Goal: Task Accomplishment & Management: Use online tool/utility

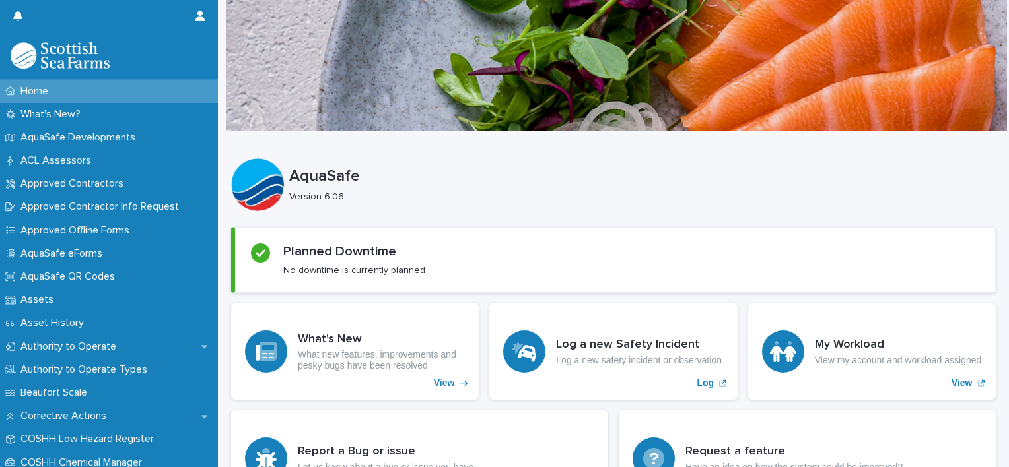
drag, startPoint x: 0, startPoint y: 0, endPoint x: 803, endPoint y: 160, distance: 819.1
click at [803, 160] on div "AquaSafe Version 6.06" at bounding box center [613, 184] width 764 height 53
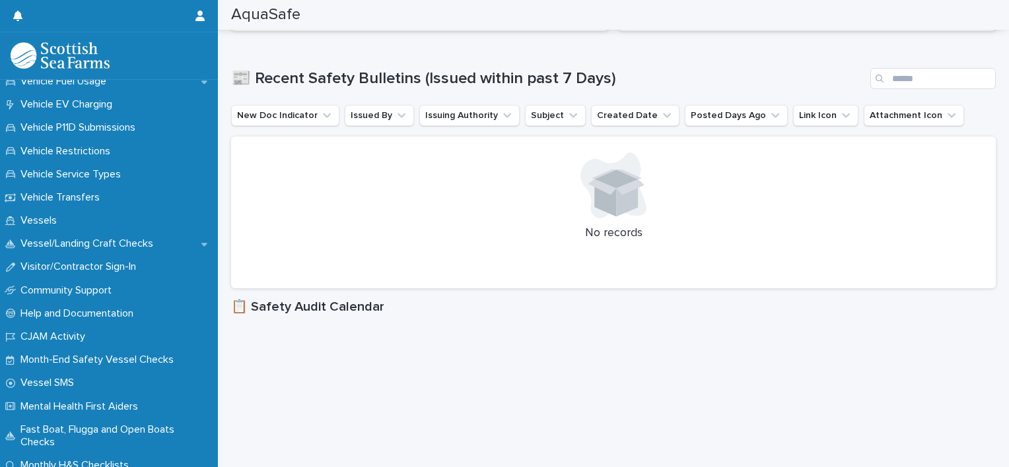
scroll to position [1089, 0]
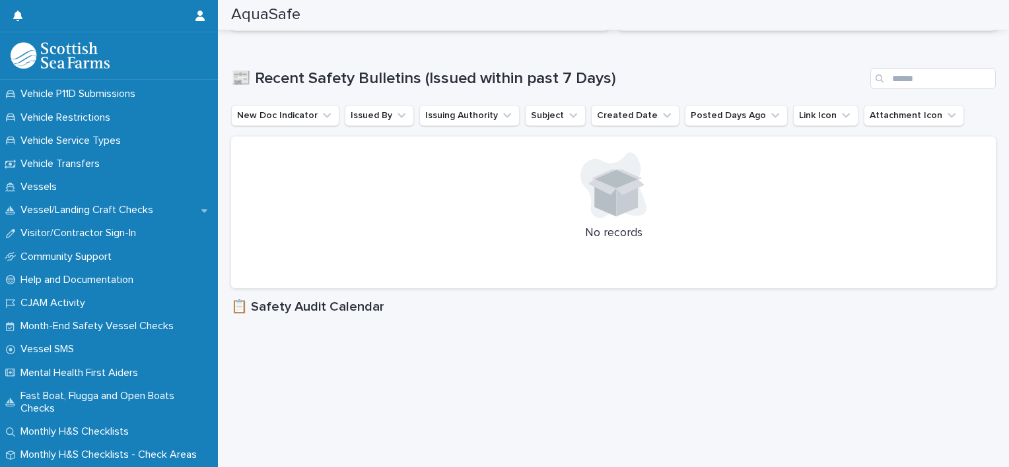
click at [214, 79] on div at bounding box center [109, 56] width 218 height 48
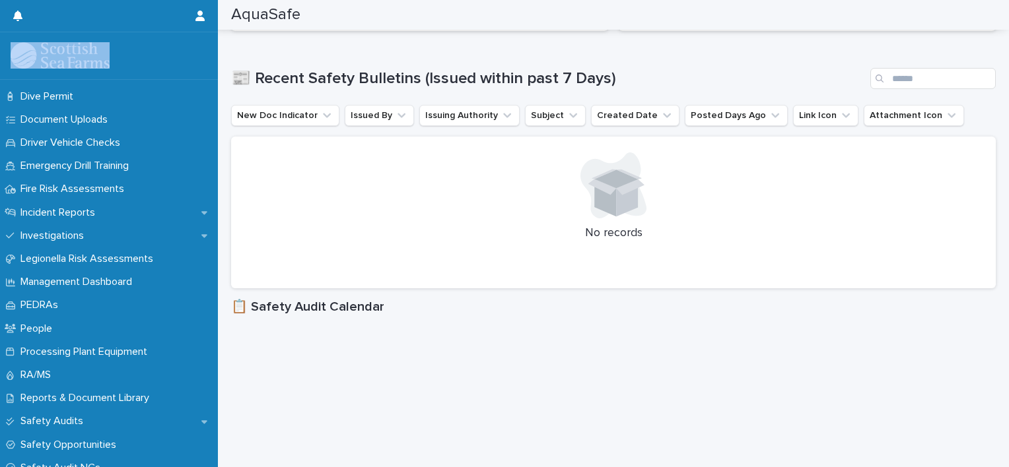
scroll to position [384, 0]
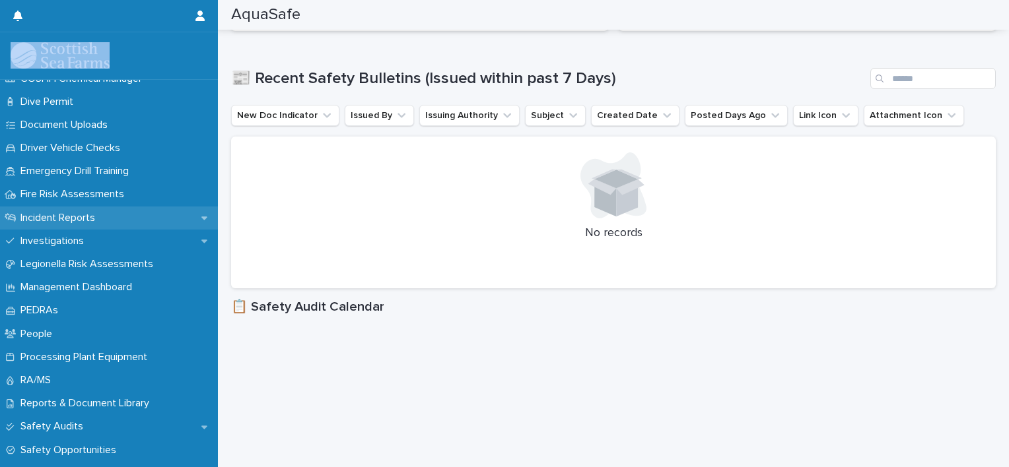
click at [88, 216] on p "Incident Reports" at bounding box center [60, 218] width 90 height 13
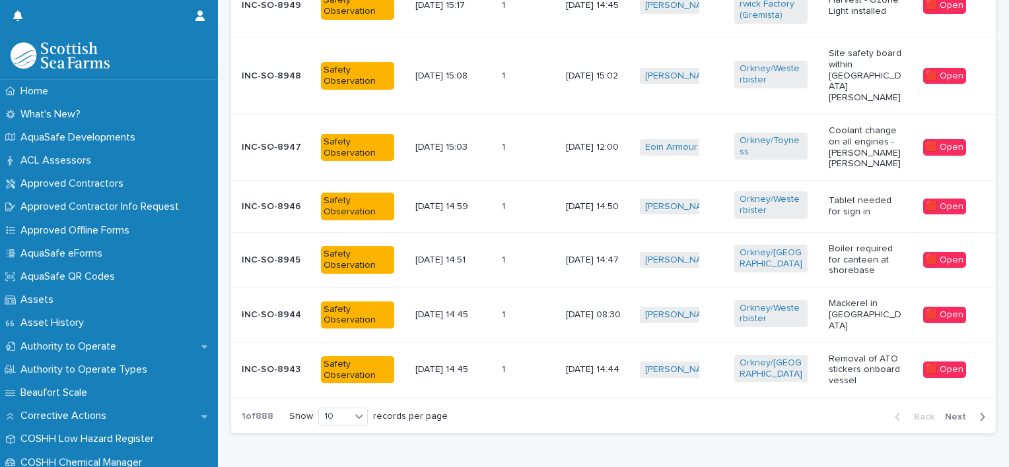
scroll to position [751, 0]
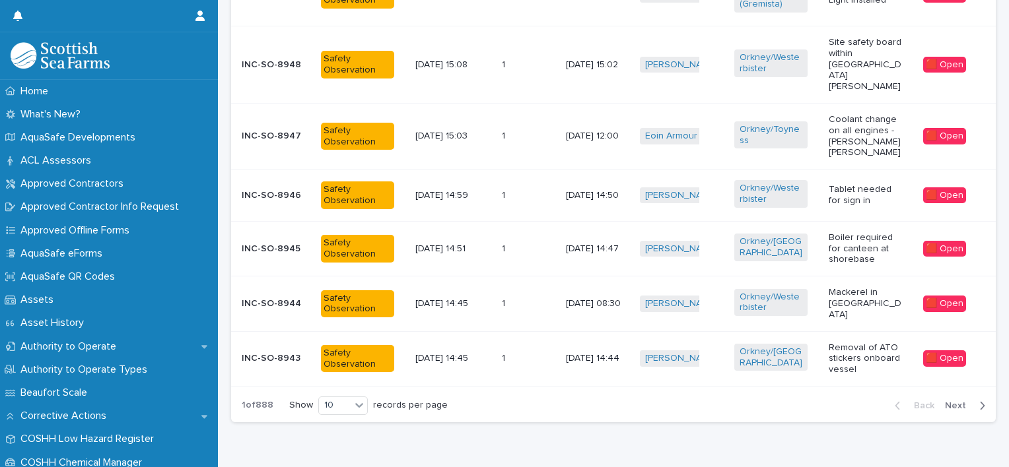
click at [280, 298] on p "INC-SO-8944" at bounding box center [276, 303] width 69 height 11
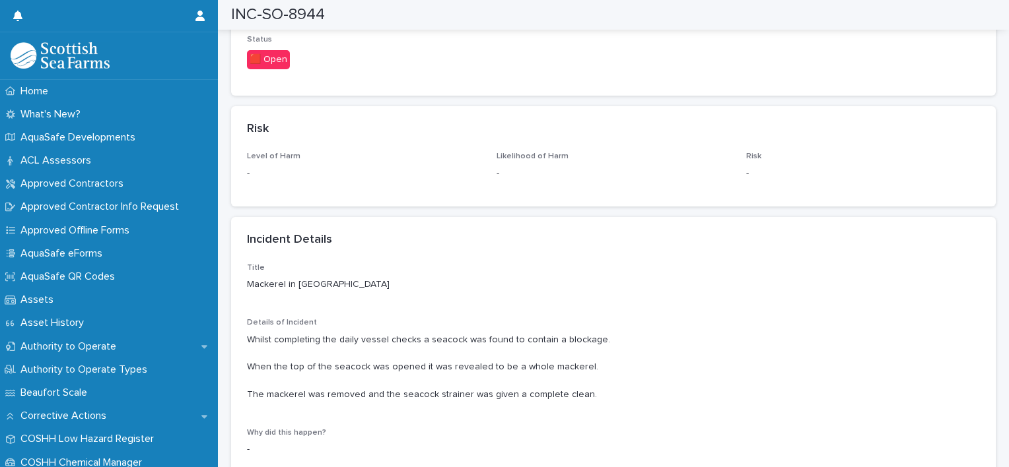
scroll to position [953, 0]
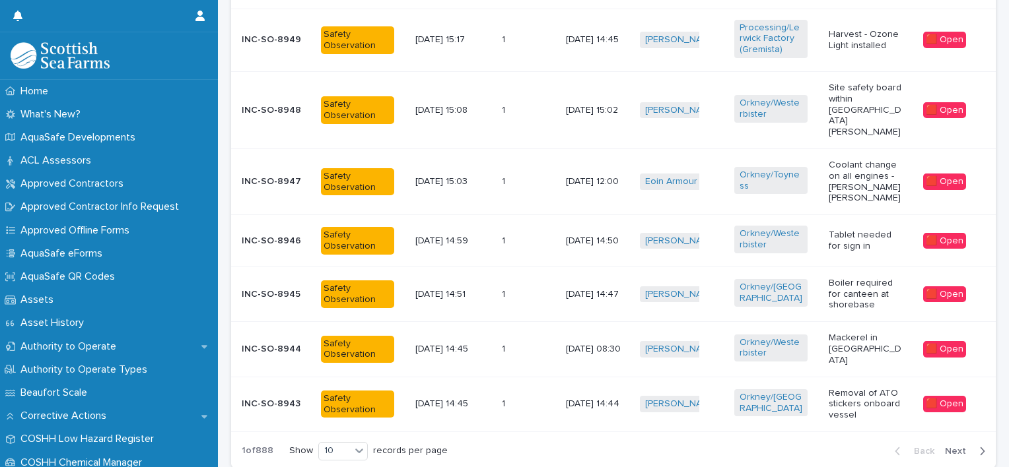
scroll to position [712, 0]
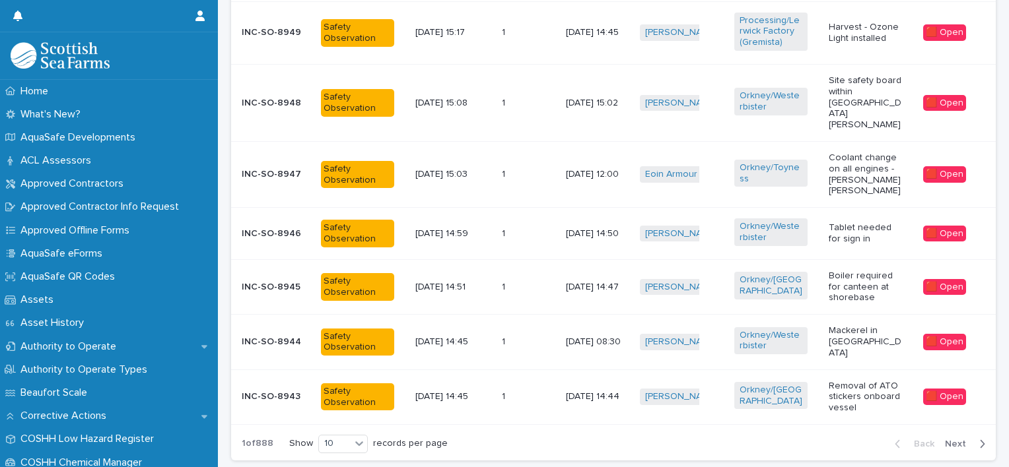
click at [945, 440] on span "Next" at bounding box center [959, 444] width 29 height 9
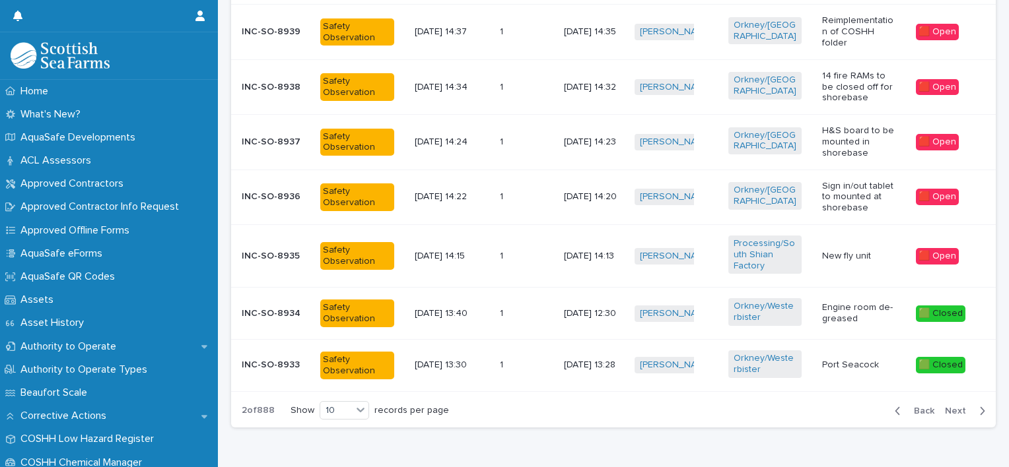
click at [947, 407] on span "Next" at bounding box center [959, 411] width 29 height 9
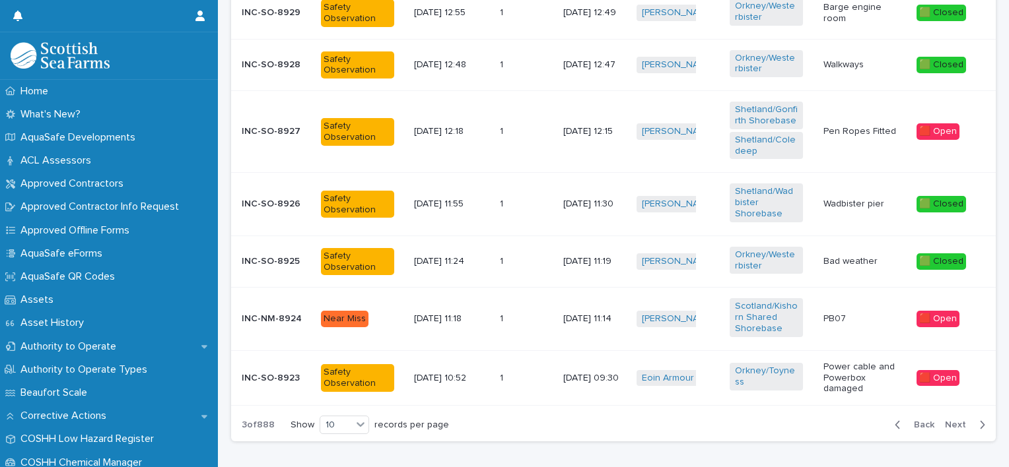
click at [945, 421] on span "Next" at bounding box center [959, 425] width 29 height 9
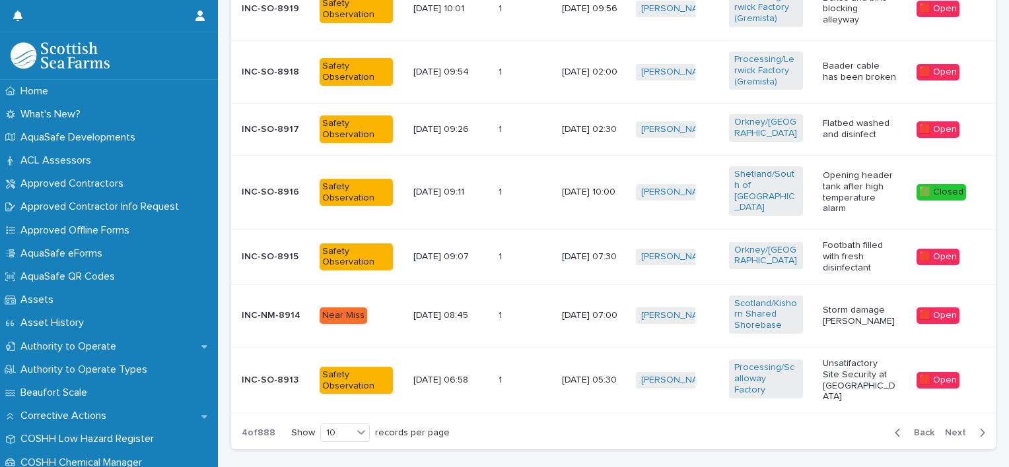
scroll to position [742, 0]
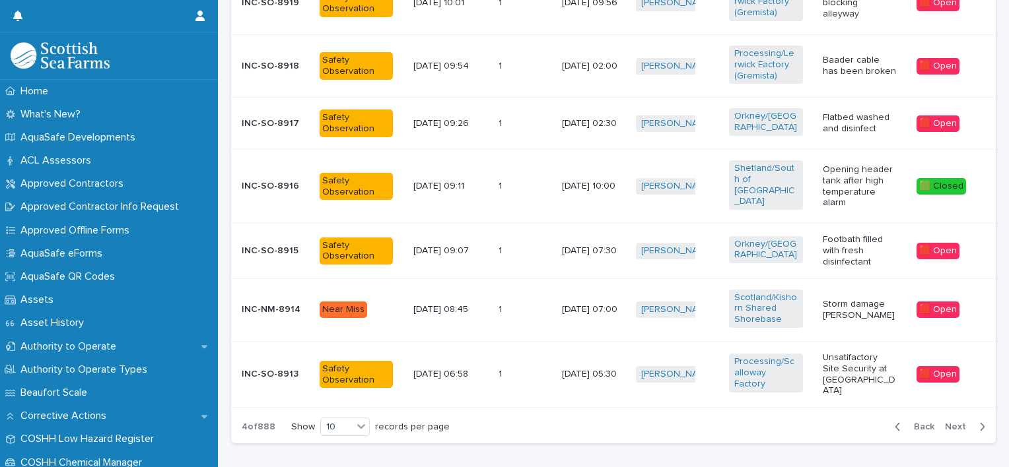
click at [951, 422] on span "Next" at bounding box center [959, 426] width 29 height 9
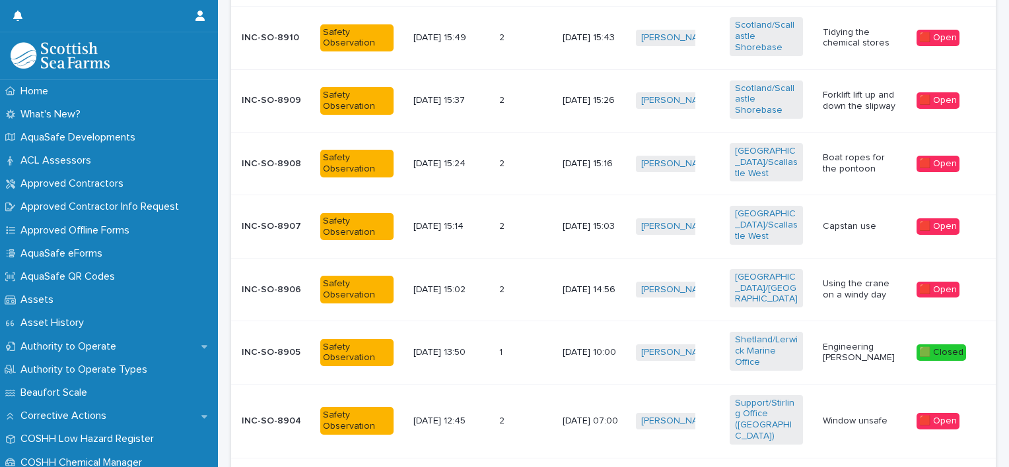
scroll to position [693, 0]
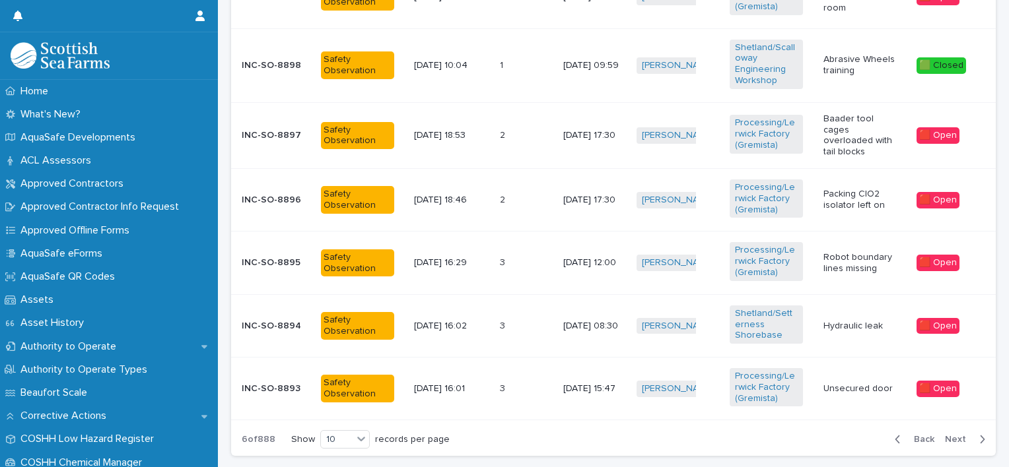
scroll to position [780, 0]
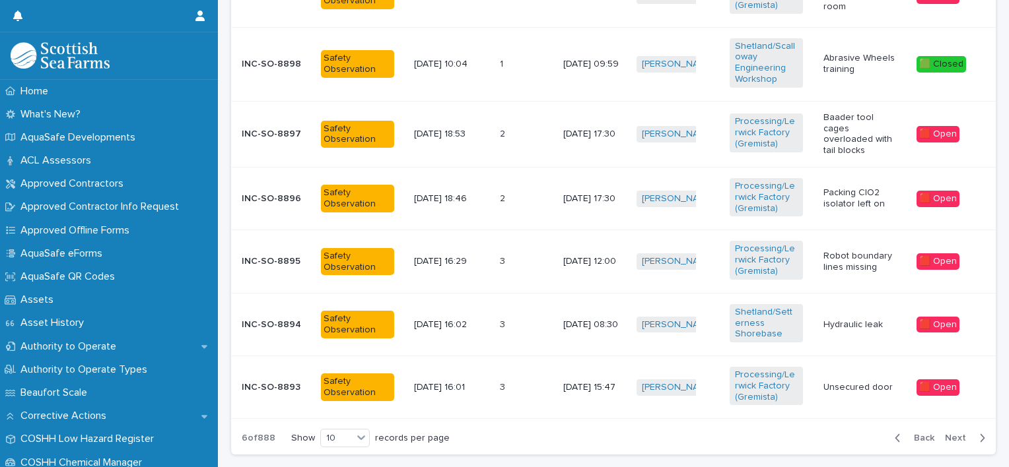
click at [945, 434] on span "Next" at bounding box center [959, 438] width 29 height 9
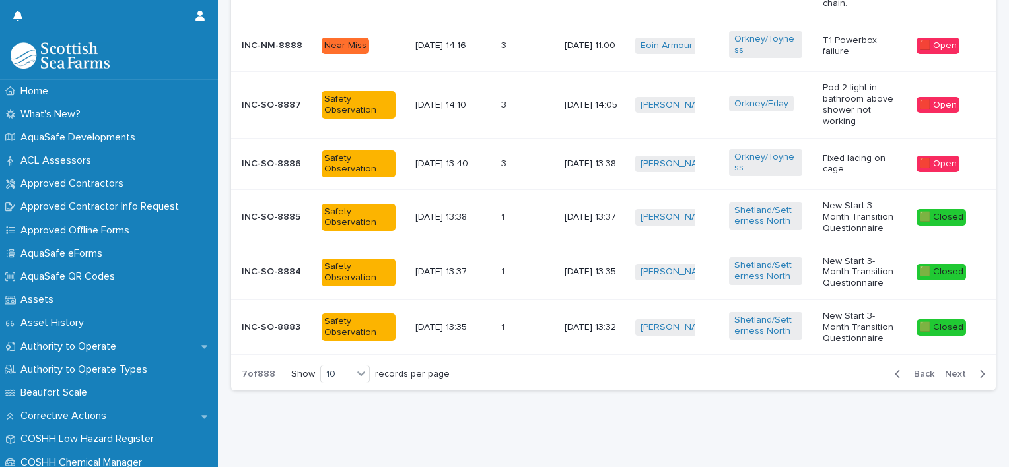
scroll to position [762, 0]
click at [947, 370] on span "Next" at bounding box center [959, 374] width 29 height 9
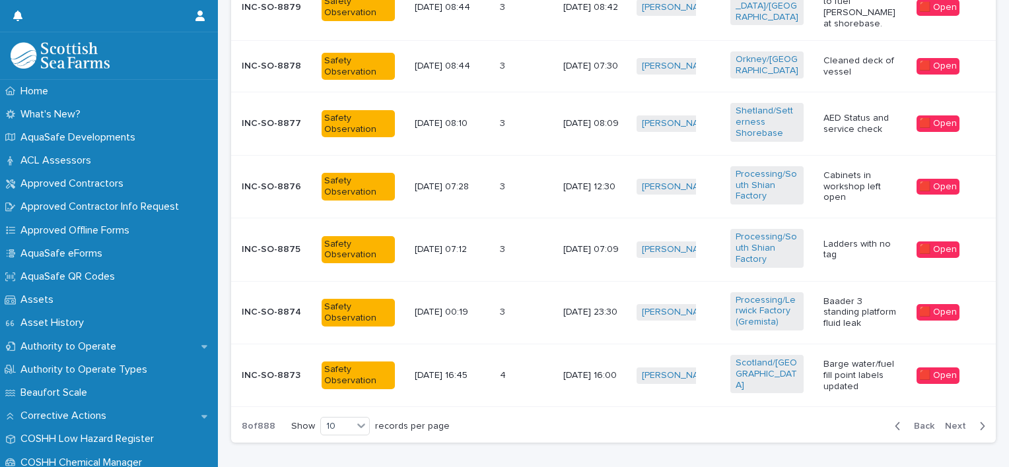
scroll to position [751, 0]
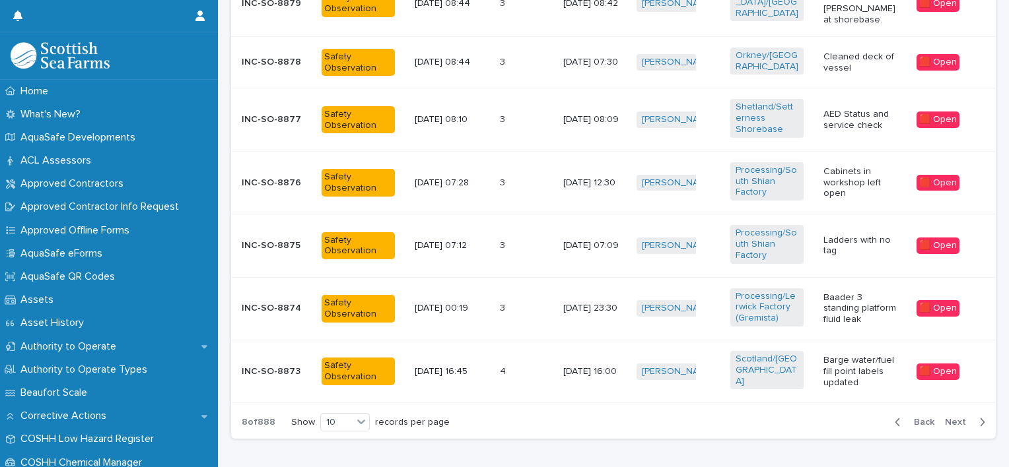
click at [949, 418] on span "Next" at bounding box center [959, 422] width 29 height 9
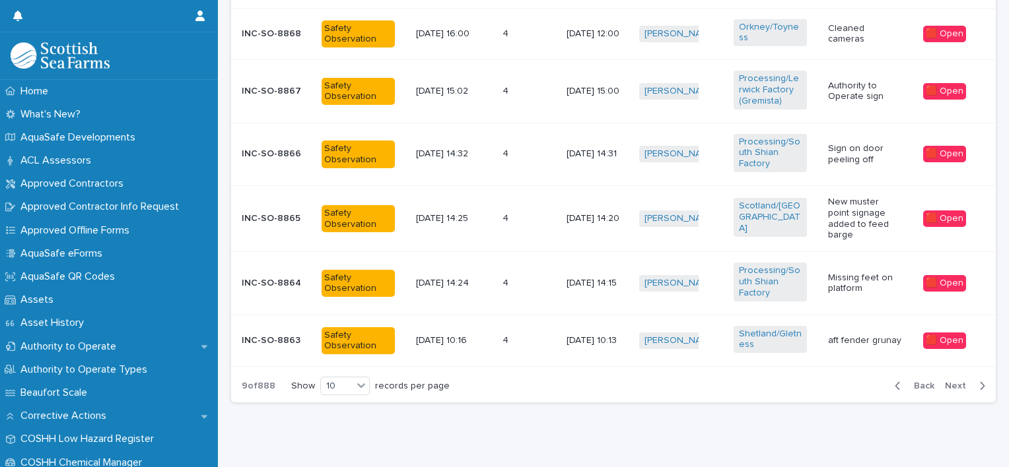
click at [945, 382] on span "Next" at bounding box center [959, 386] width 29 height 9
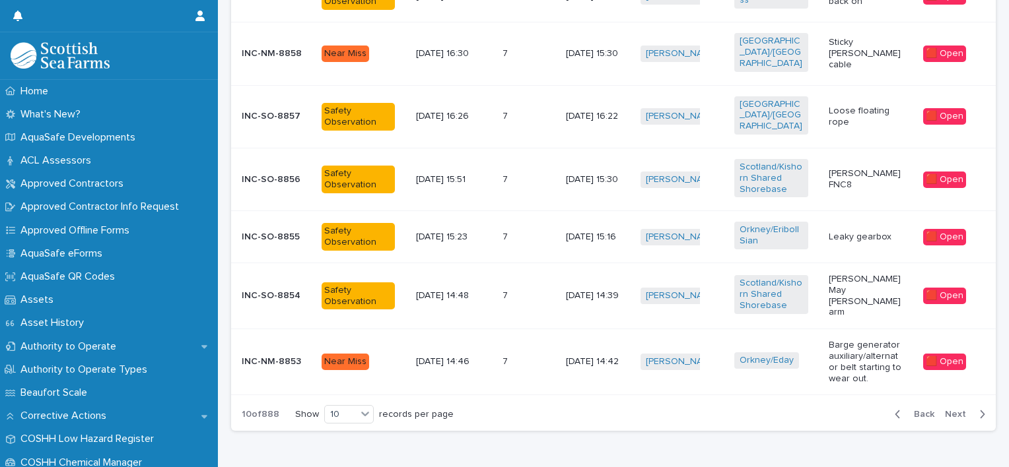
click at [946, 410] on span "Next" at bounding box center [959, 414] width 29 height 9
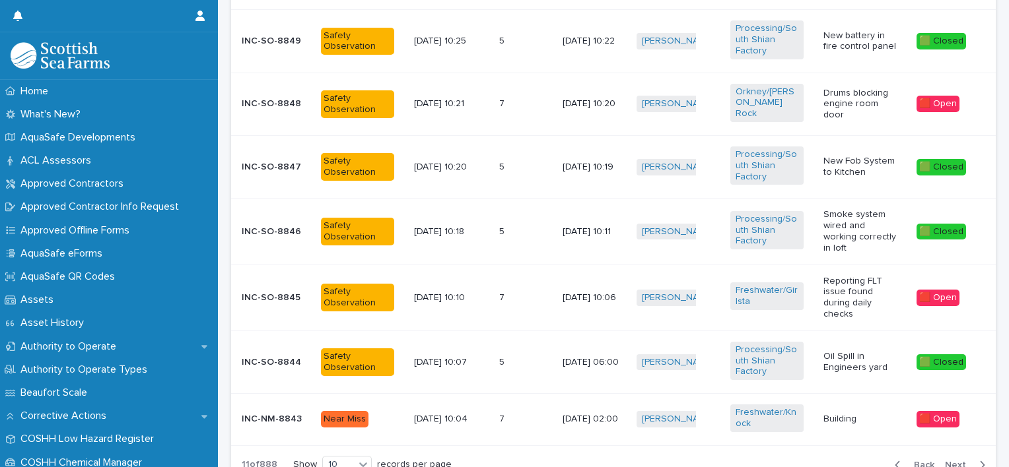
scroll to position [750, 0]
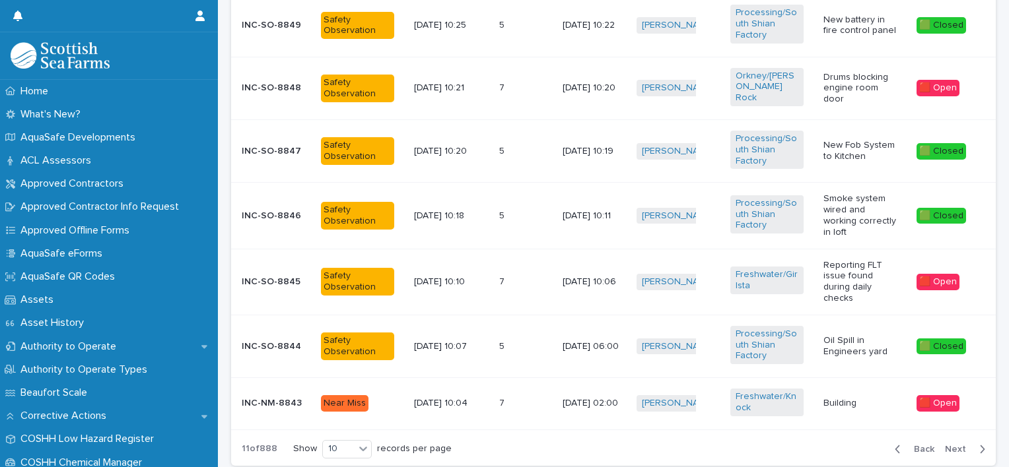
click at [940, 444] on button "Next" at bounding box center [967, 450] width 56 height 12
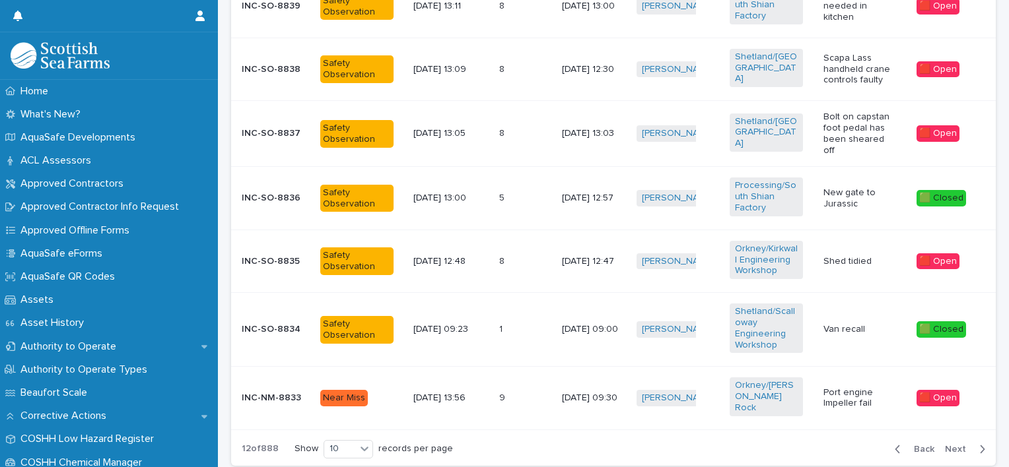
click at [941, 433] on div "Back Next" at bounding box center [940, 449] width 112 height 33
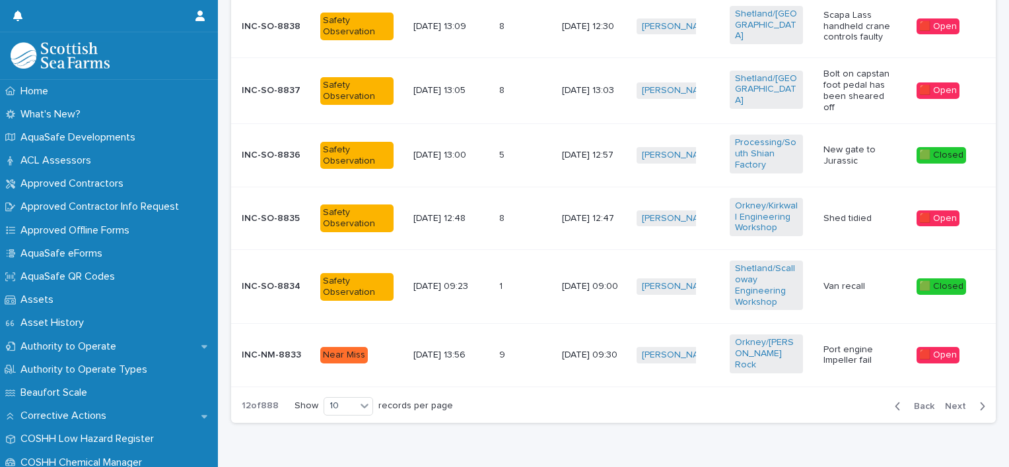
scroll to position [803, 0]
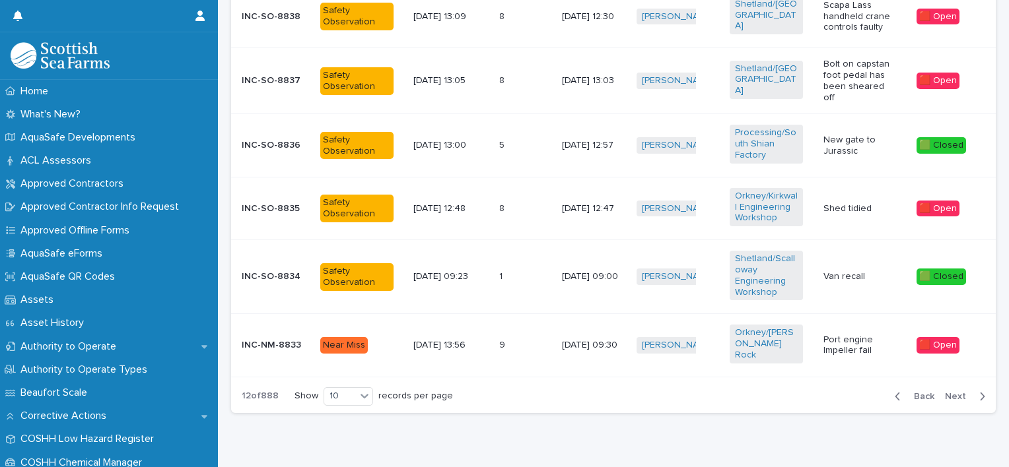
click at [945, 392] on span "Next" at bounding box center [959, 396] width 29 height 9
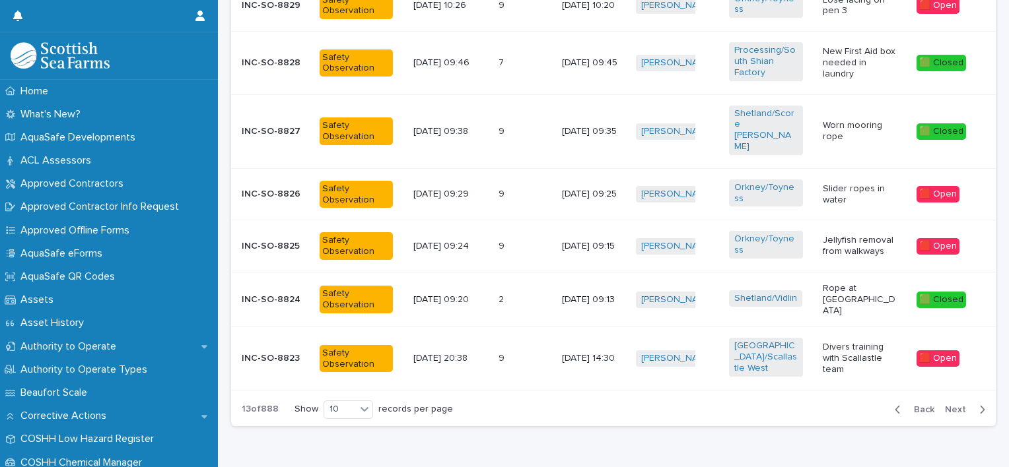
scroll to position [741, 0]
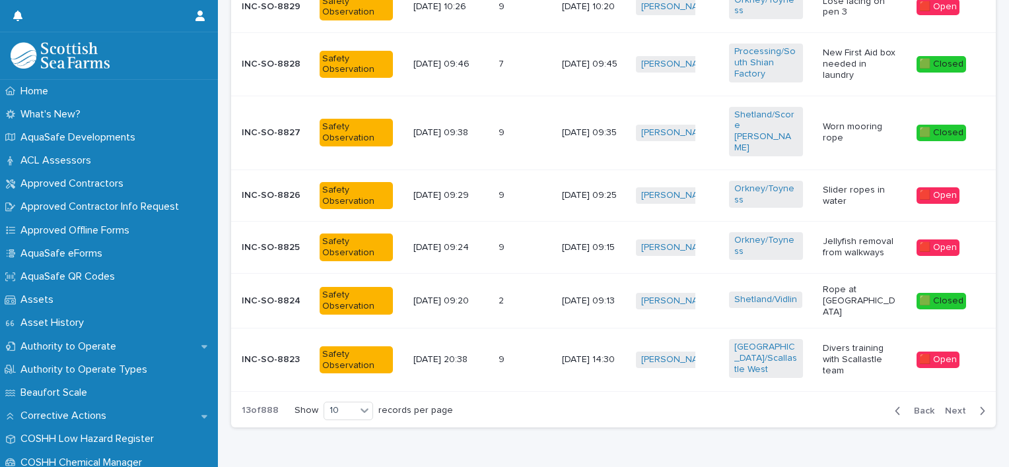
click at [946, 407] on span "Next" at bounding box center [959, 411] width 29 height 9
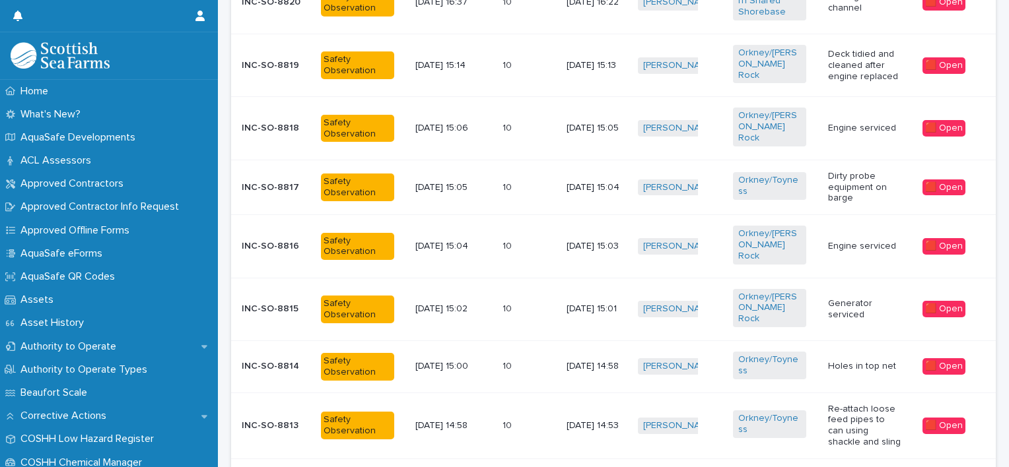
scroll to position [675, 0]
